Goal: Navigation & Orientation: Find specific page/section

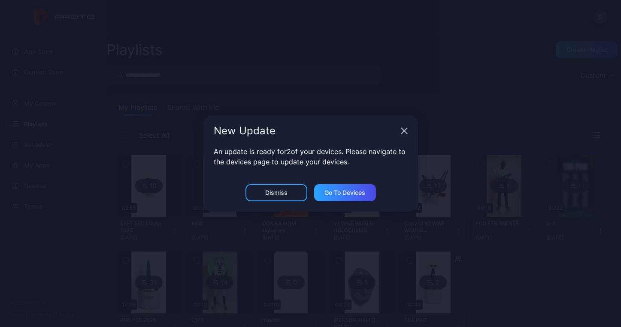
click at [403, 132] on icon "button" at bounding box center [404, 131] width 6 height 6
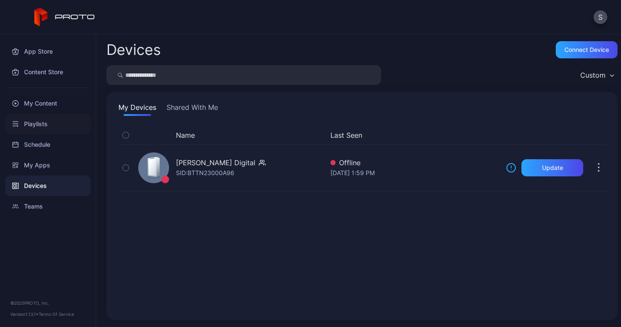
click at [39, 125] on div "Playlists" at bounding box center [47, 124] width 85 height 21
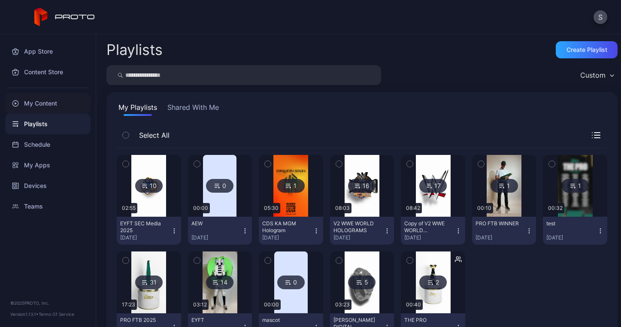
click at [38, 101] on div "My Content" at bounding box center [47, 103] width 85 height 21
